Goal: Check status: Check status

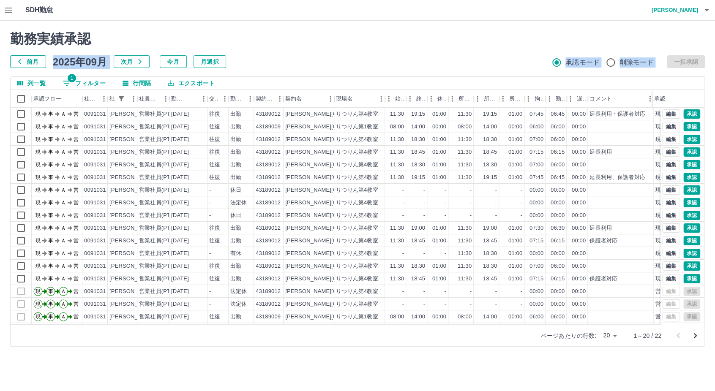
drag, startPoint x: 325, startPoint y: 47, endPoint x: 330, endPoint y: 72, distance: 25.6
click at [330, 72] on div "勤務実績承認 前月 [DATE] 次月 今月 月選択 承認モード 削除モード 一括承認 列一覧 1 フィルター 行間隔 エクスポート 承認フロー 社員番号 社…" at bounding box center [357, 189] width 715 height 336
drag, startPoint x: 330, startPoint y: 72, endPoint x: 325, endPoint y: 36, distance: 36.8
click at [325, 36] on h2 "勤務実績承認" at bounding box center [357, 39] width 695 height 16
click at [321, 44] on h2 "勤務実績承認" at bounding box center [357, 39] width 695 height 16
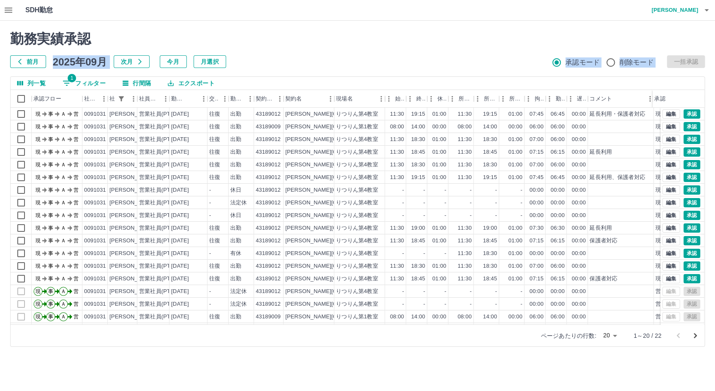
click at [297, 31] on h2 "勤務実績承認" at bounding box center [357, 39] width 695 height 16
click at [339, 53] on div "勤務実績承認 前月 [DATE] 次月 今月 月選択 承認モード 削除モード 一括承認" at bounding box center [357, 49] width 695 height 37
click at [306, 42] on h2 "勤務実績承認" at bounding box center [357, 39] width 695 height 16
drag, startPoint x: 314, startPoint y: 61, endPoint x: 320, endPoint y: 80, distance: 20.0
click at [314, 61] on div "前月 [DATE] 次月 今月 月選択 承認モード 削除モード 一括承認" at bounding box center [357, 61] width 695 height 13
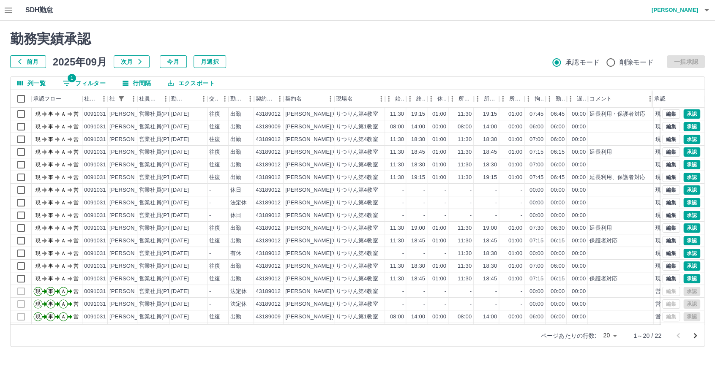
click at [335, 79] on div "列一覧 1 フィルター 行間隔 エクスポート" at bounding box center [358, 83] width 694 height 13
click at [331, 66] on div "前月 [DATE] 次月 今月 月選択 承認モード 削除モード 一括承認" at bounding box center [357, 61] width 695 height 13
click at [334, 78] on div "列一覧 1 フィルター 行間隔 エクスポート" at bounding box center [358, 83] width 694 height 13
drag, startPoint x: 405, startPoint y: 38, endPoint x: 414, endPoint y: 54, distance: 18.7
click at [414, 54] on div "勤務実績承認 前月 [DATE] 次月 今月 月選択 承認モード 削除モード 一括承認" at bounding box center [357, 49] width 695 height 37
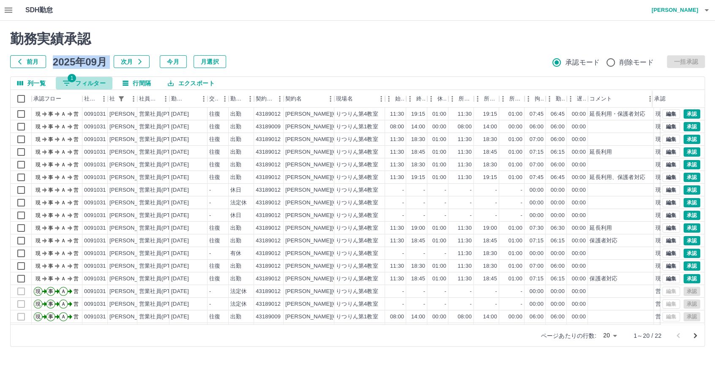
click at [74, 77] on span "1" at bounding box center [72, 78] width 8 height 8
select select "**********"
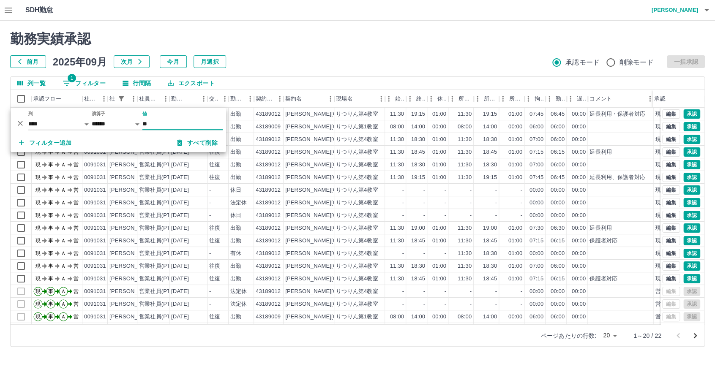
type input "*"
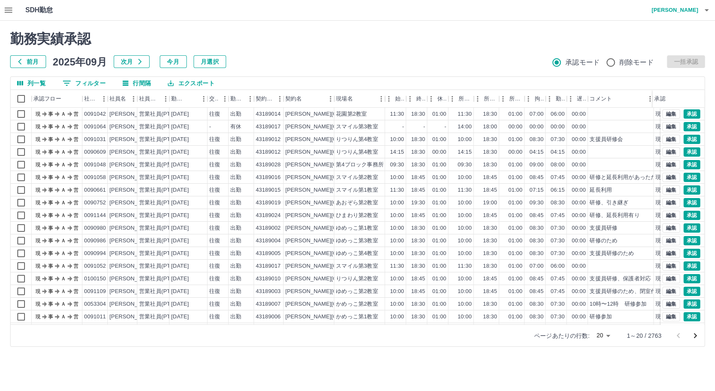
click at [122, 65] on button "次月" at bounding box center [132, 61] width 36 height 13
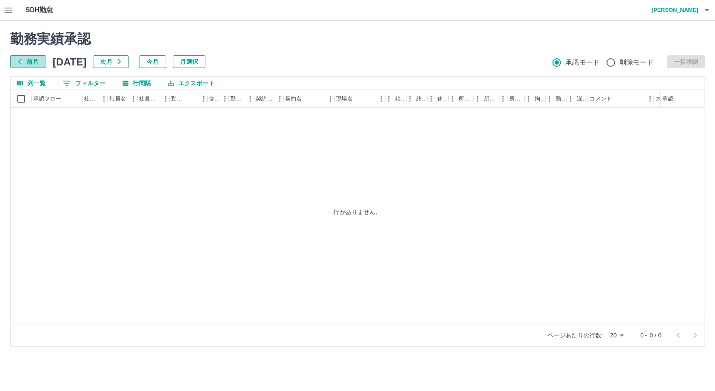
click at [39, 66] on button "前月" at bounding box center [28, 61] width 36 height 13
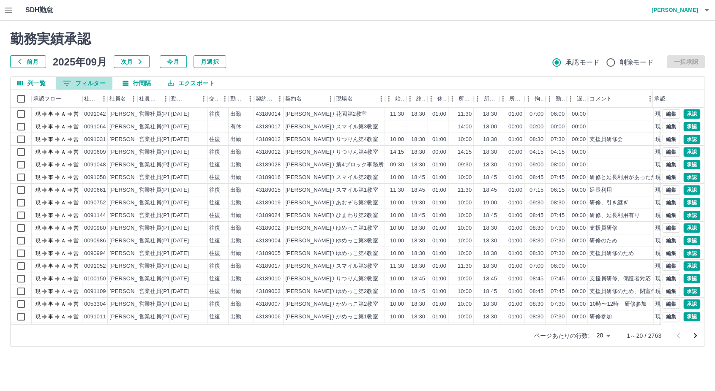
click at [91, 81] on button "0 フィルター" at bounding box center [84, 83] width 57 height 13
select select "**********"
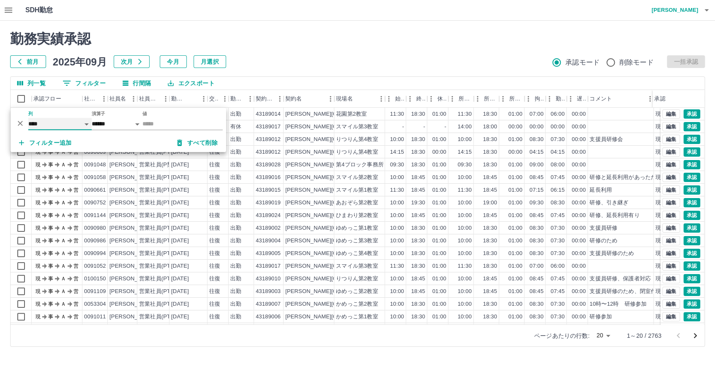
click at [78, 127] on select "**** *** **** *** *** **** ***** *** *** ** ** ** **** **** **** ** ** *** ****…" at bounding box center [59, 124] width 63 height 12
